Goal: Information Seeking & Learning: Learn about a topic

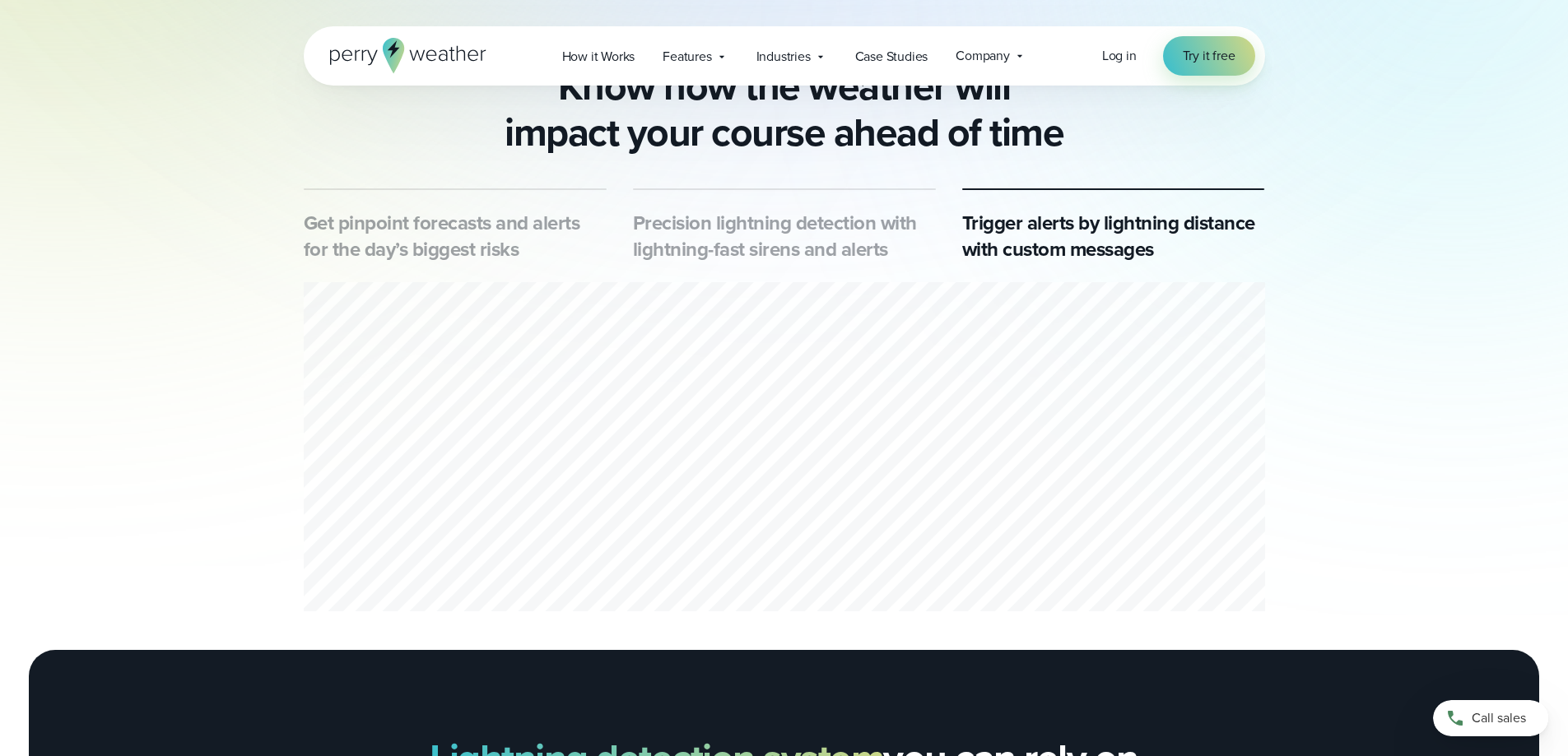
scroll to position [987, 0]
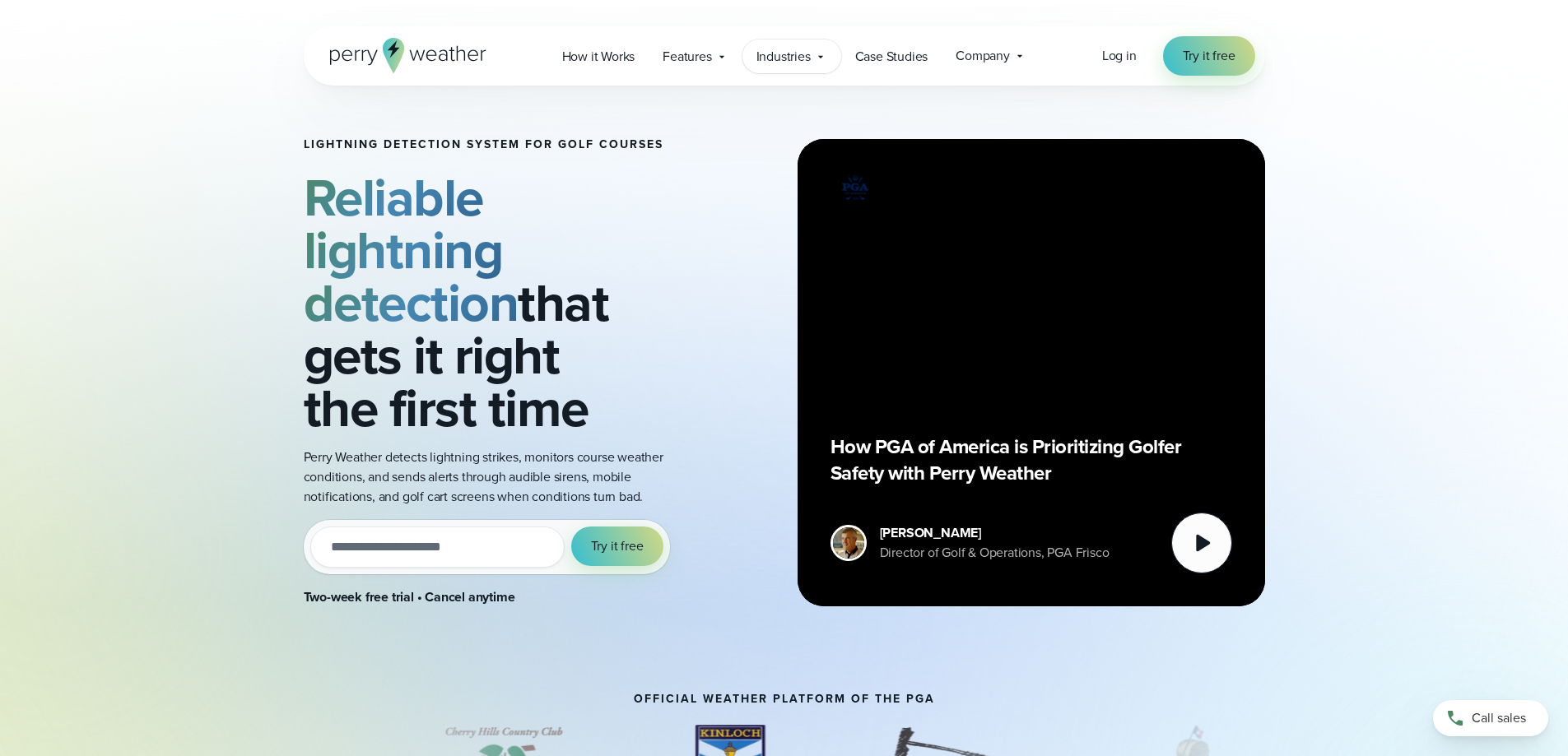
click at [797, 60] on span "Industries" at bounding box center [783, 57] width 54 height 20
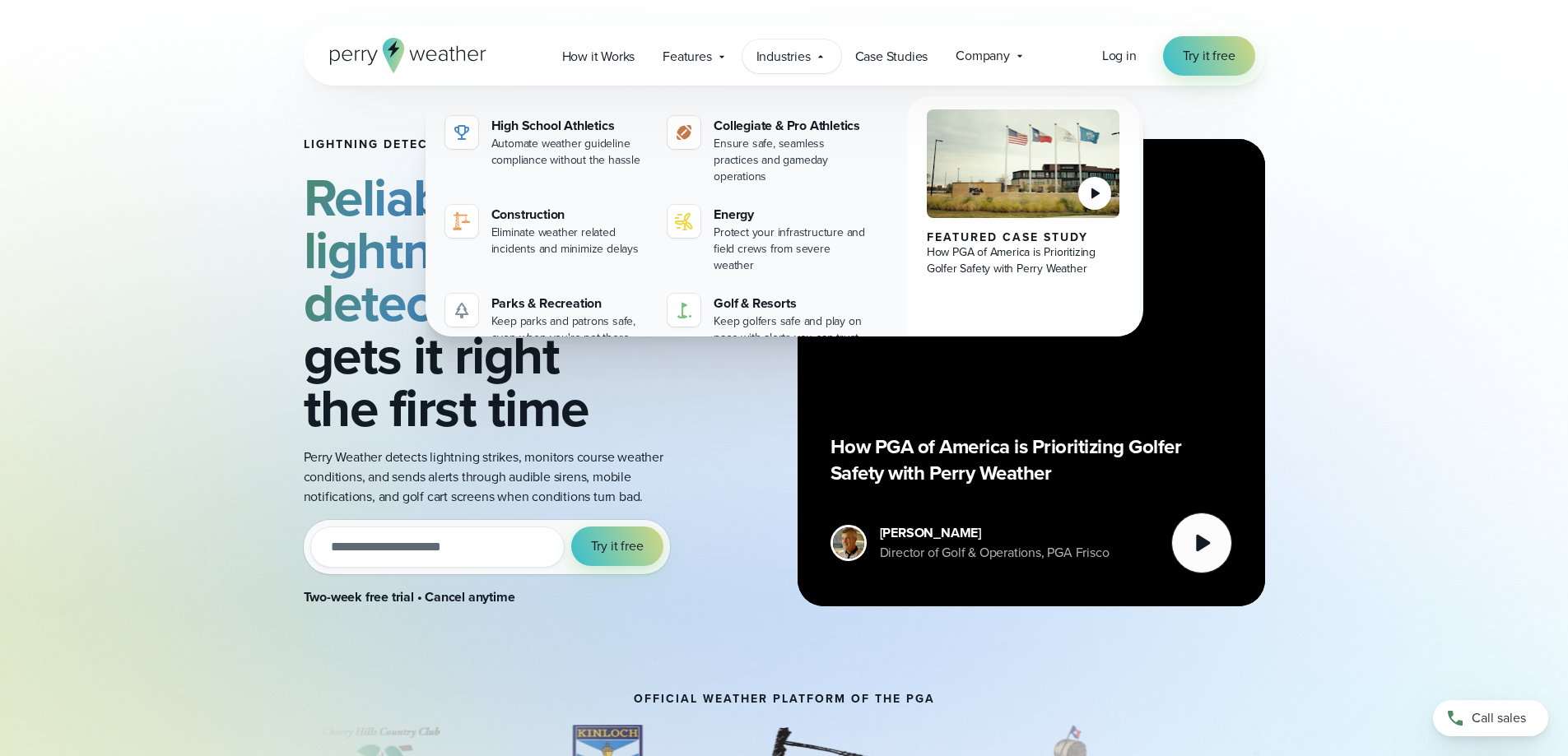
click at [797, 60] on span "Industries" at bounding box center [783, 57] width 54 height 20
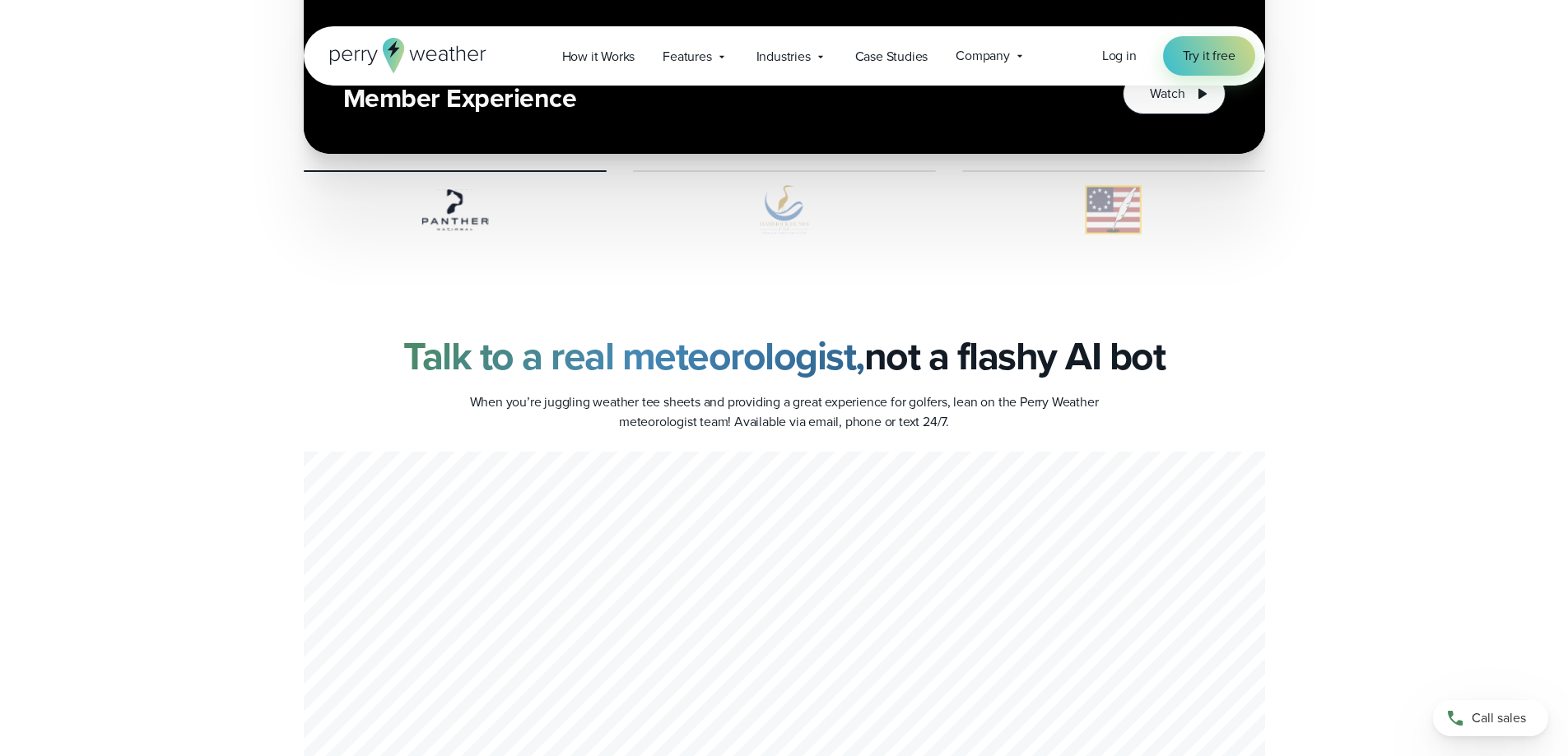
scroll to position [4196, 0]
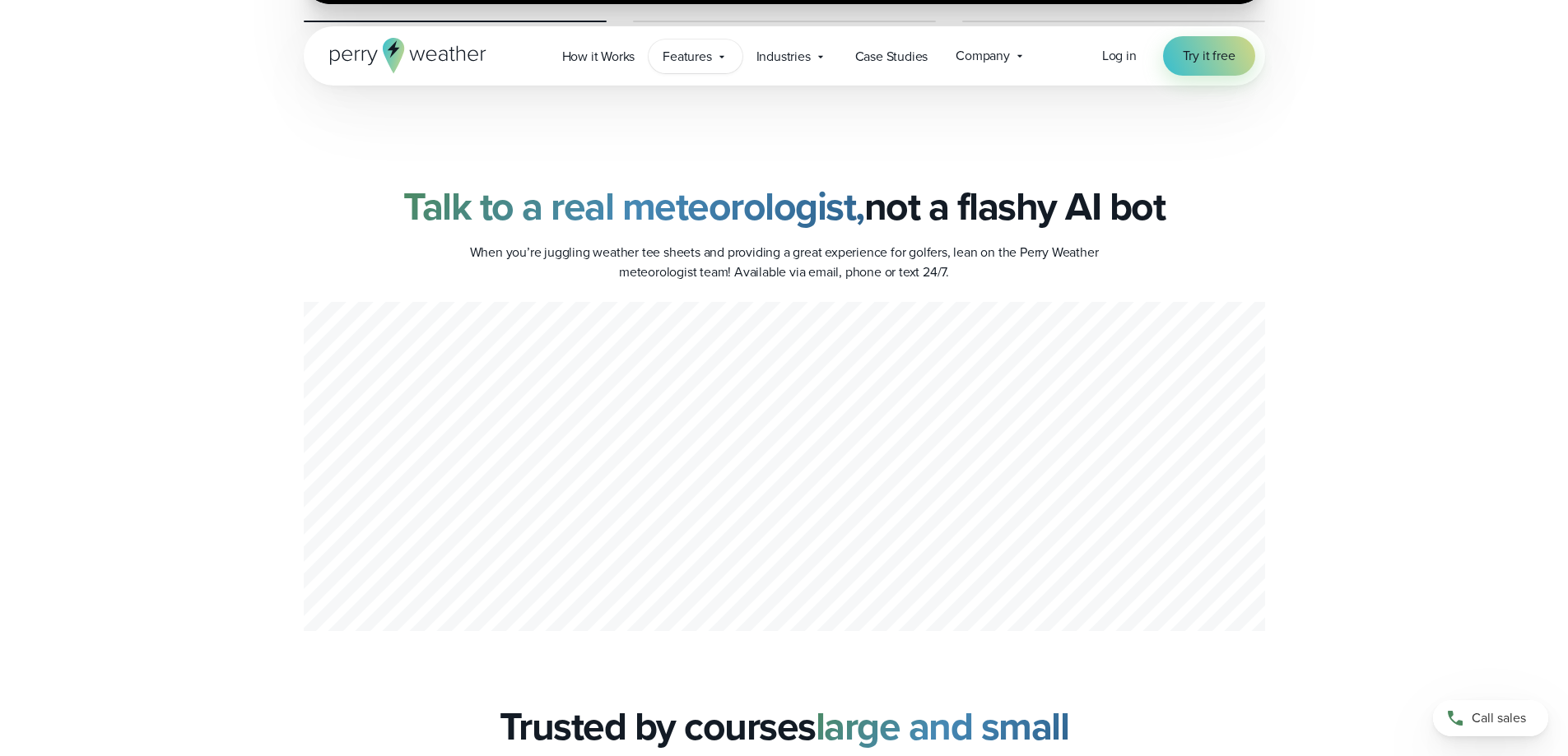
click at [680, 66] on span "Features" at bounding box center [687, 57] width 49 height 20
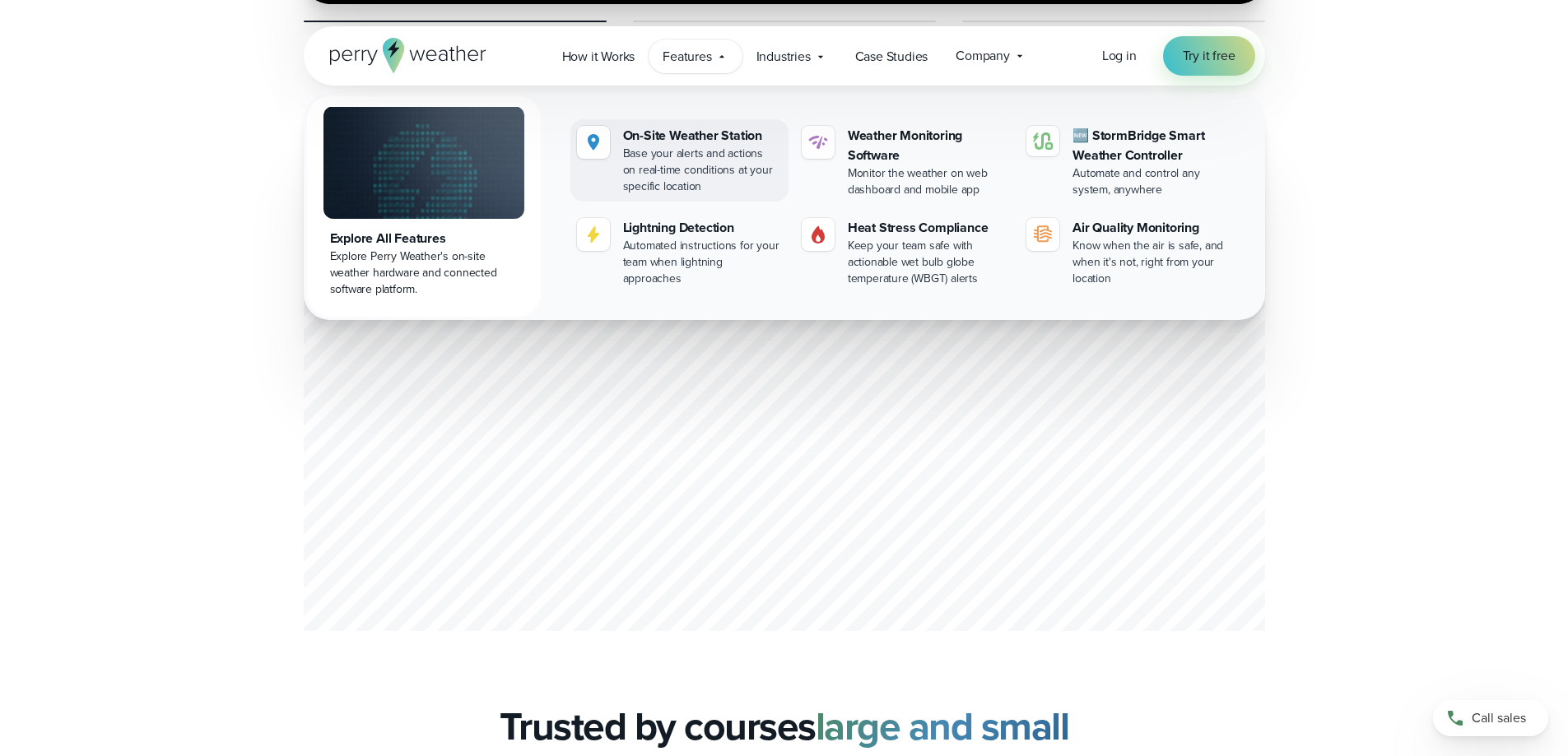
click at [707, 136] on div "On-Site Weather Station" at bounding box center [702, 136] width 159 height 20
